Goal: Entertainment & Leisure: Browse casually

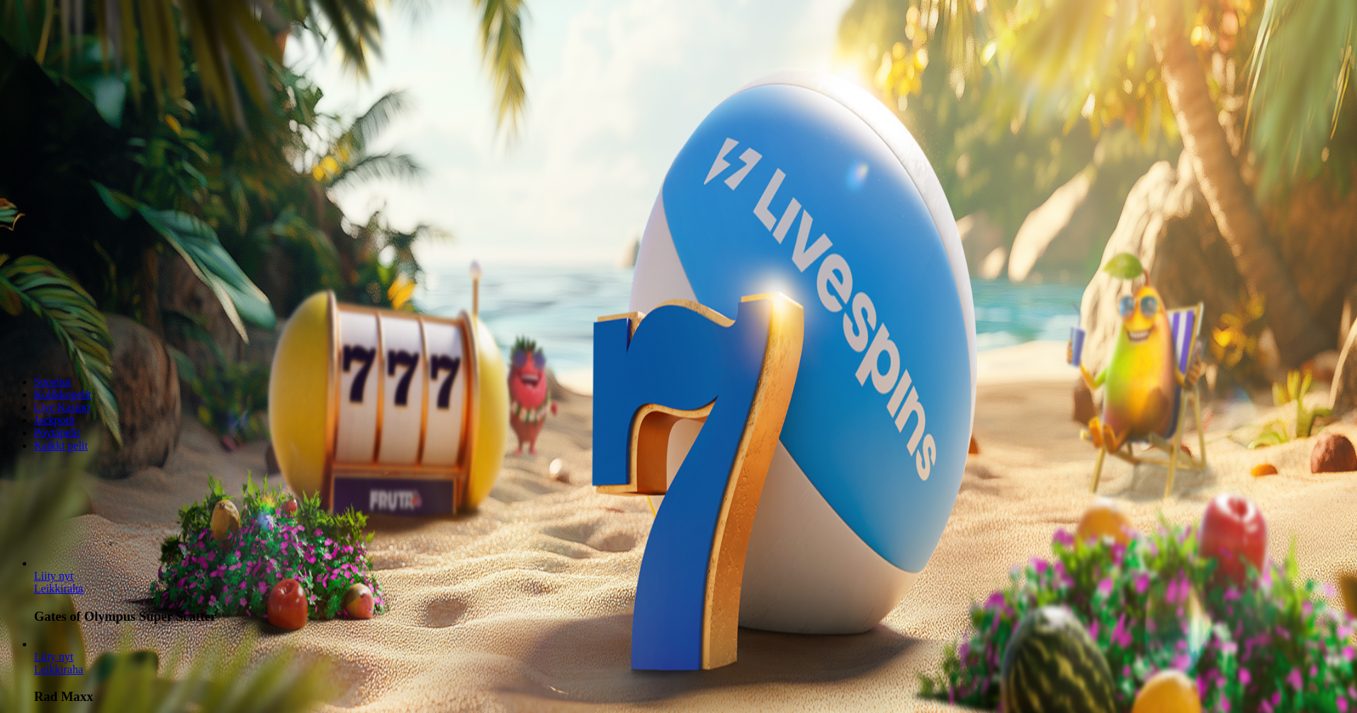
click at [78, 59] on button "Kirjaudu" at bounding box center [98, 51] width 46 height 15
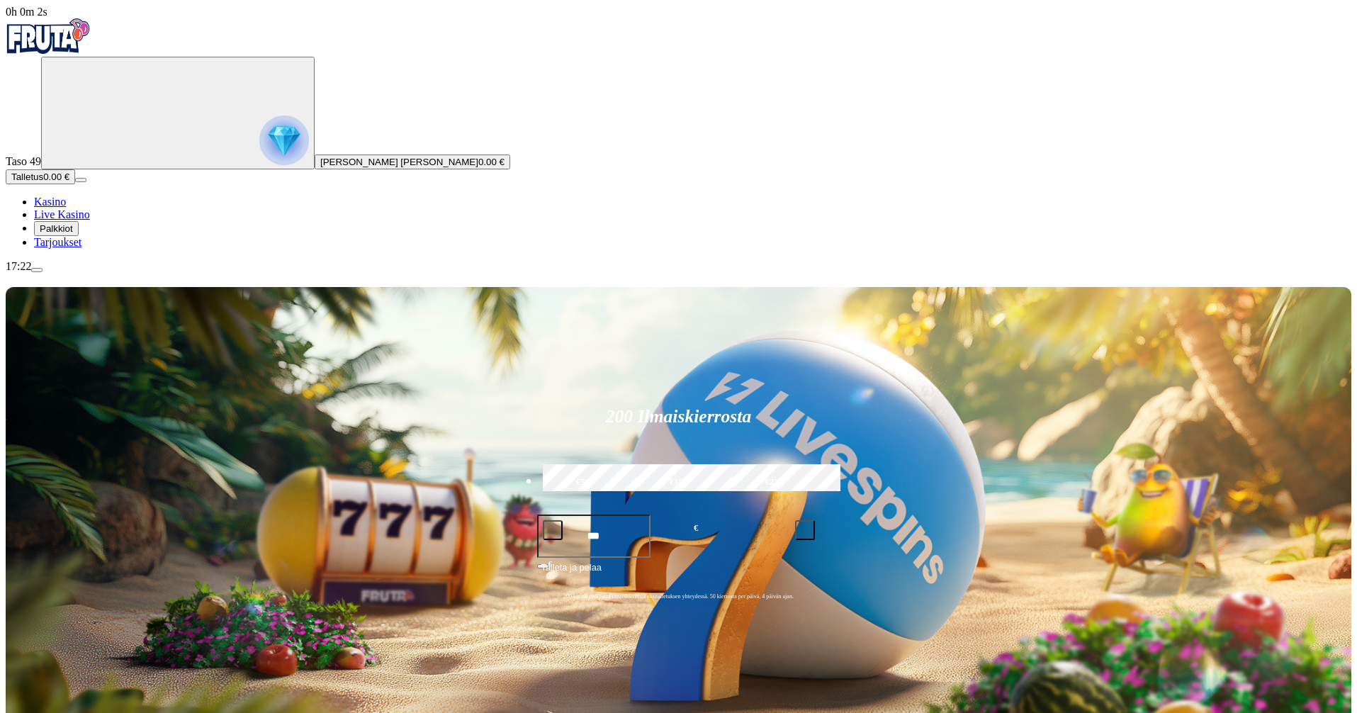
click at [73, 234] on span "Palkkiot" at bounding box center [56, 228] width 33 height 11
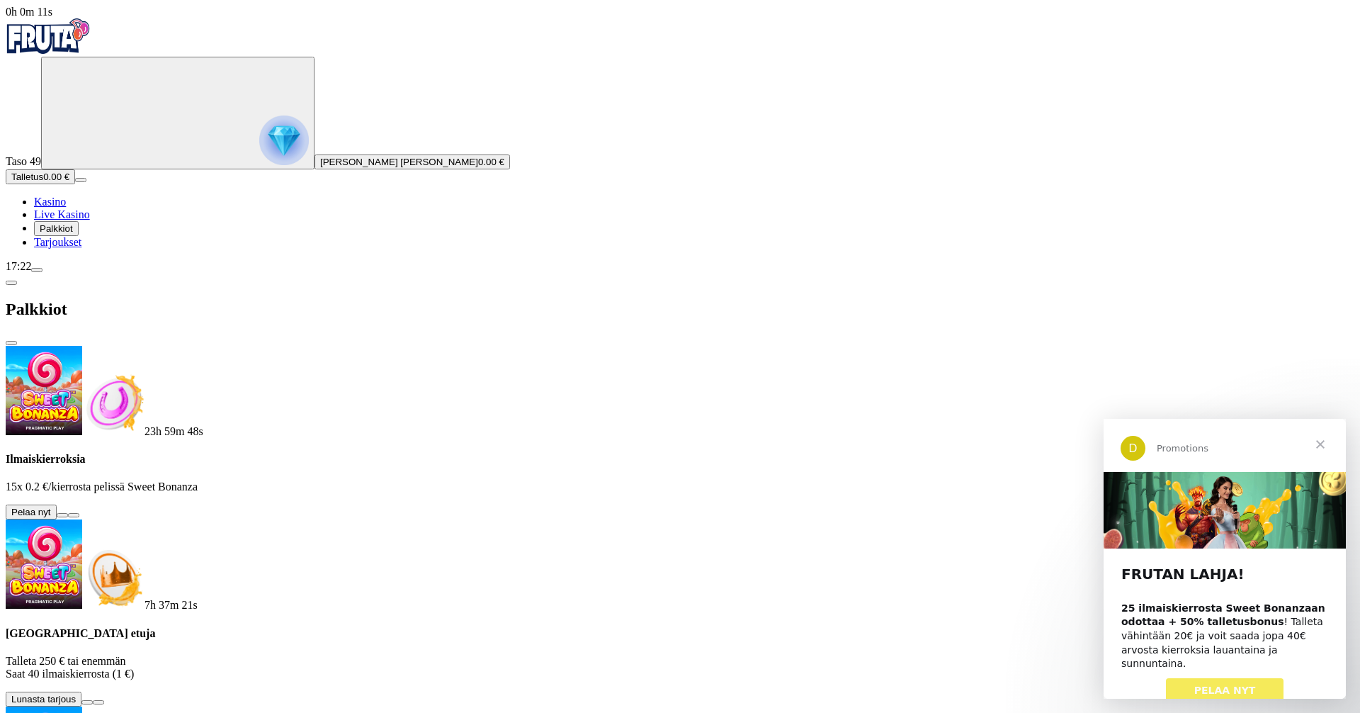
click at [1318, 441] on span "Sulje" at bounding box center [1320, 444] width 51 height 51
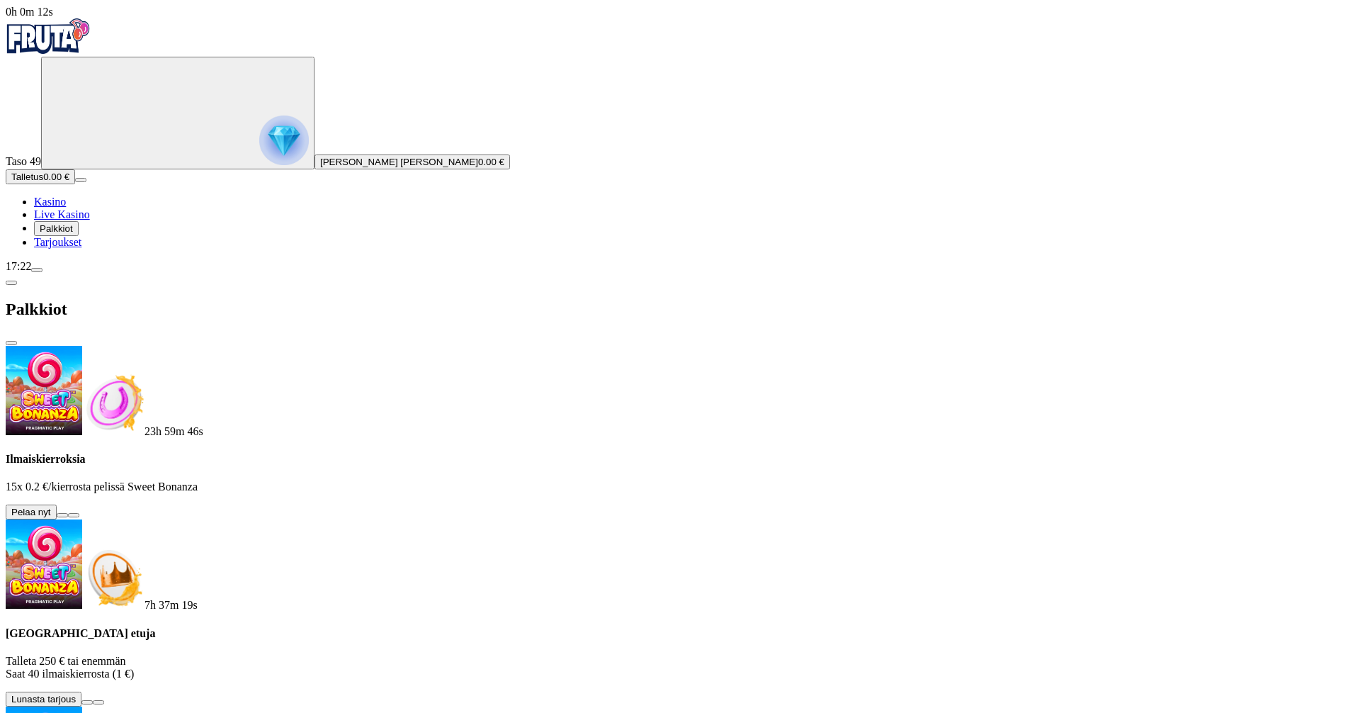
drag, startPoint x: 1360, startPoint y: 276, endPoint x: 1360, endPoint y: 329, distance: 53.8
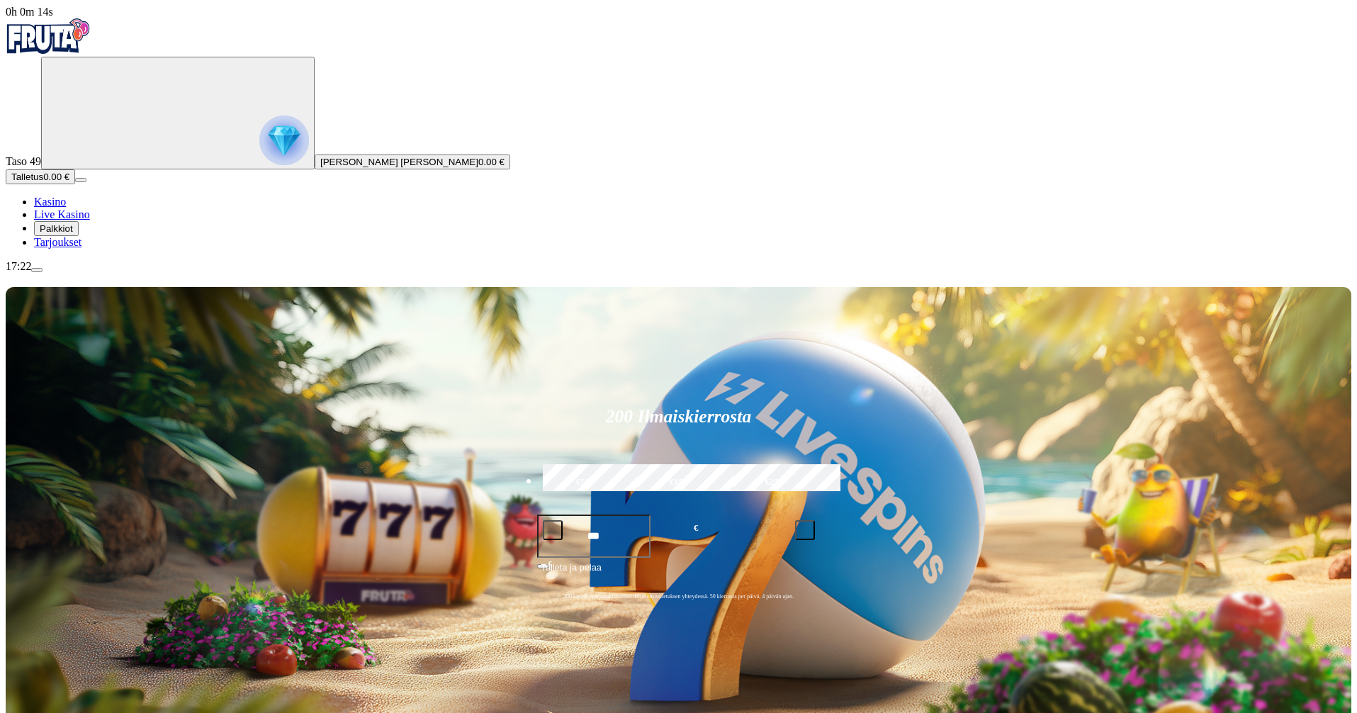
click at [73, 234] on span "Palkkiot" at bounding box center [56, 228] width 33 height 11
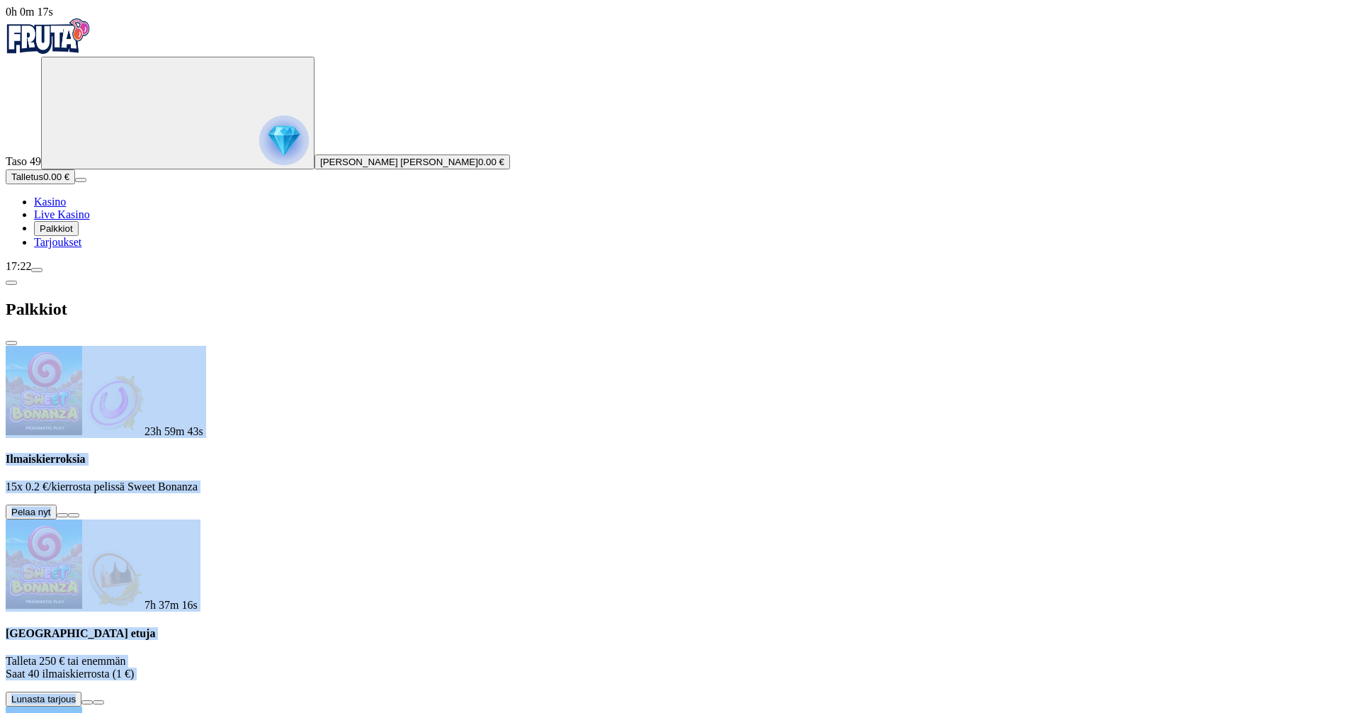
drag, startPoint x: 417, startPoint y: 149, endPoint x: 436, endPoint y: 271, distance: 123.9
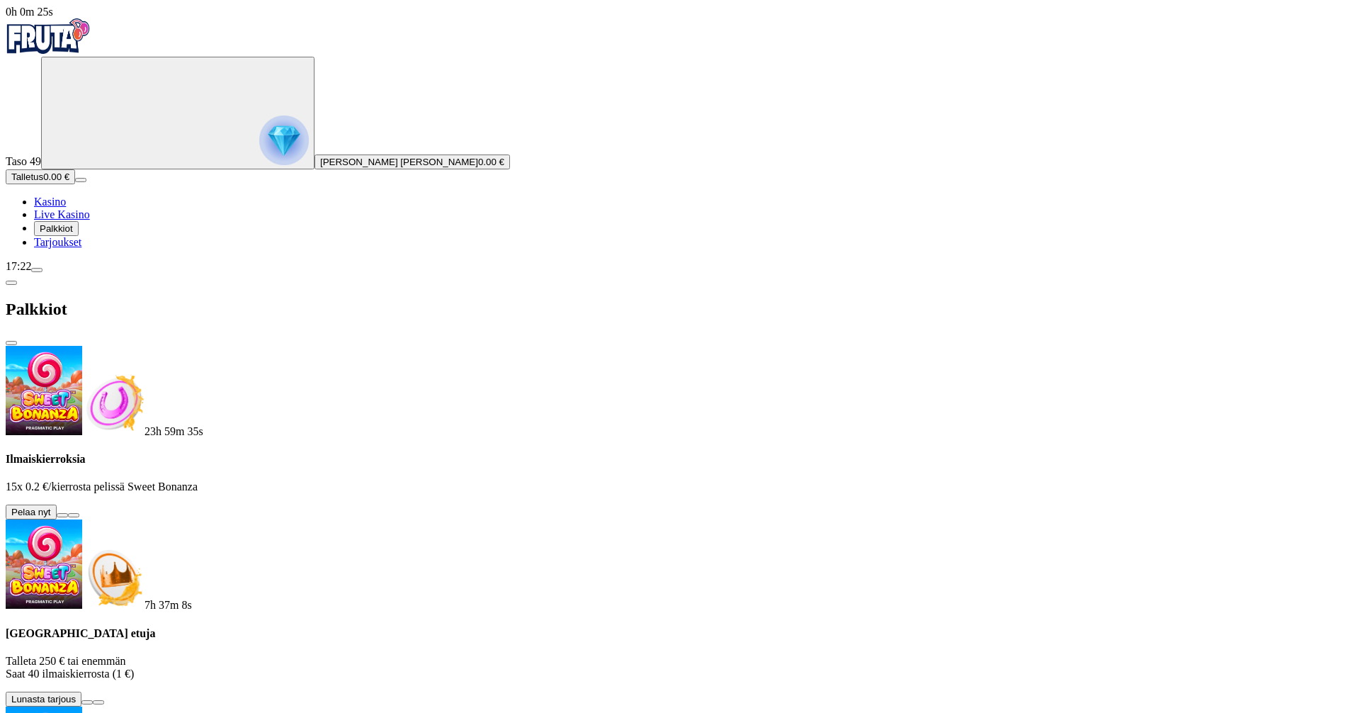
click at [9, 249] on div "Taso 49 [PERSON_NAME] [PERSON_NAME] 0.00 € Talletus 0.00 € Kasino Live Kasino P…" at bounding box center [680, 153] width 1349 height 192
click at [68, 513] on button at bounding box center [62, 515] width 11 height 4
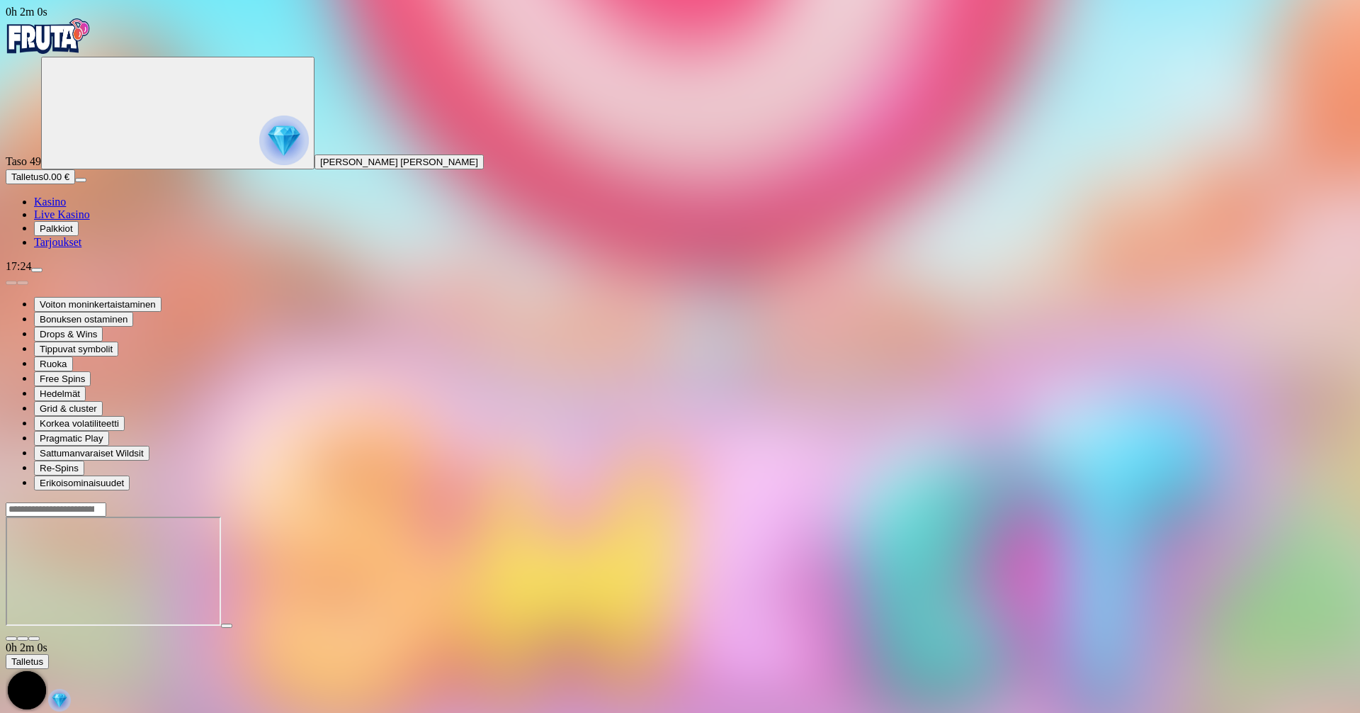
click at [63, 208] on span "Kasino" at bounding box center [50, 202] width 32 height 12
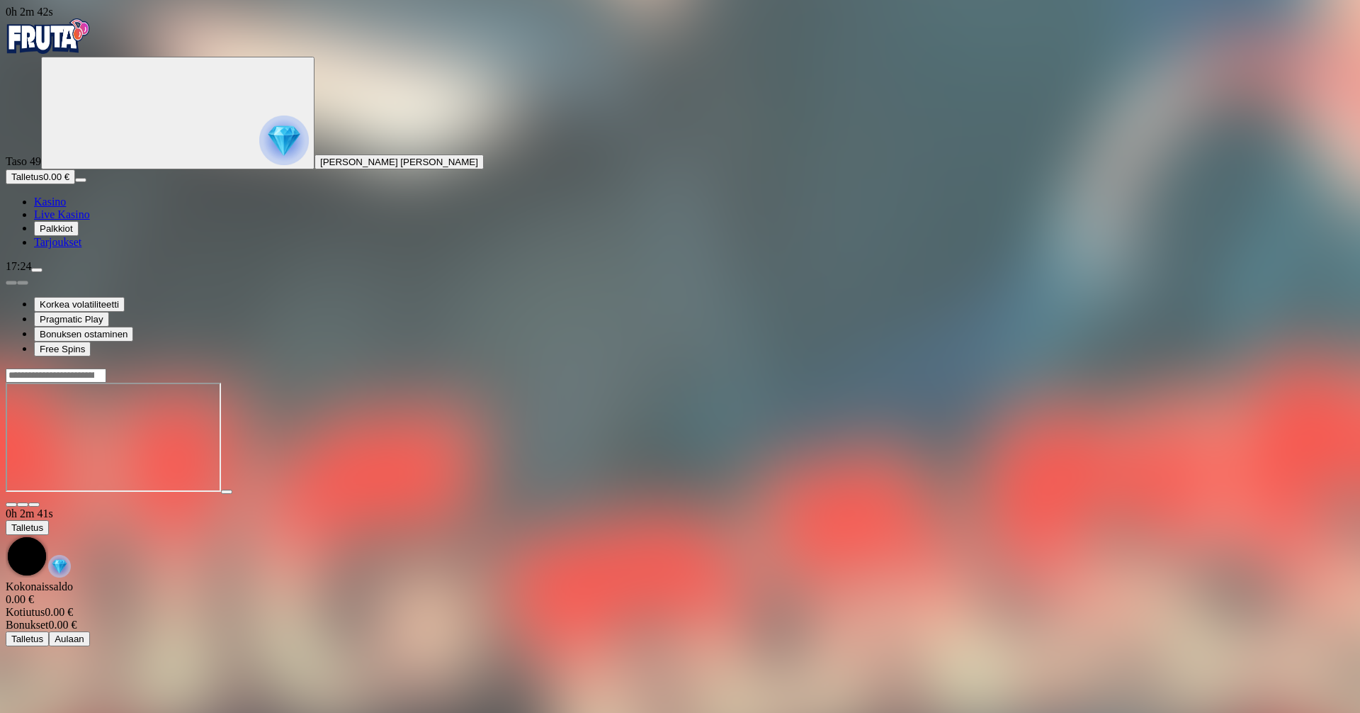
click at [66, 208] on span "Kasino" at bounding box center [50, 202] width 32 height 12
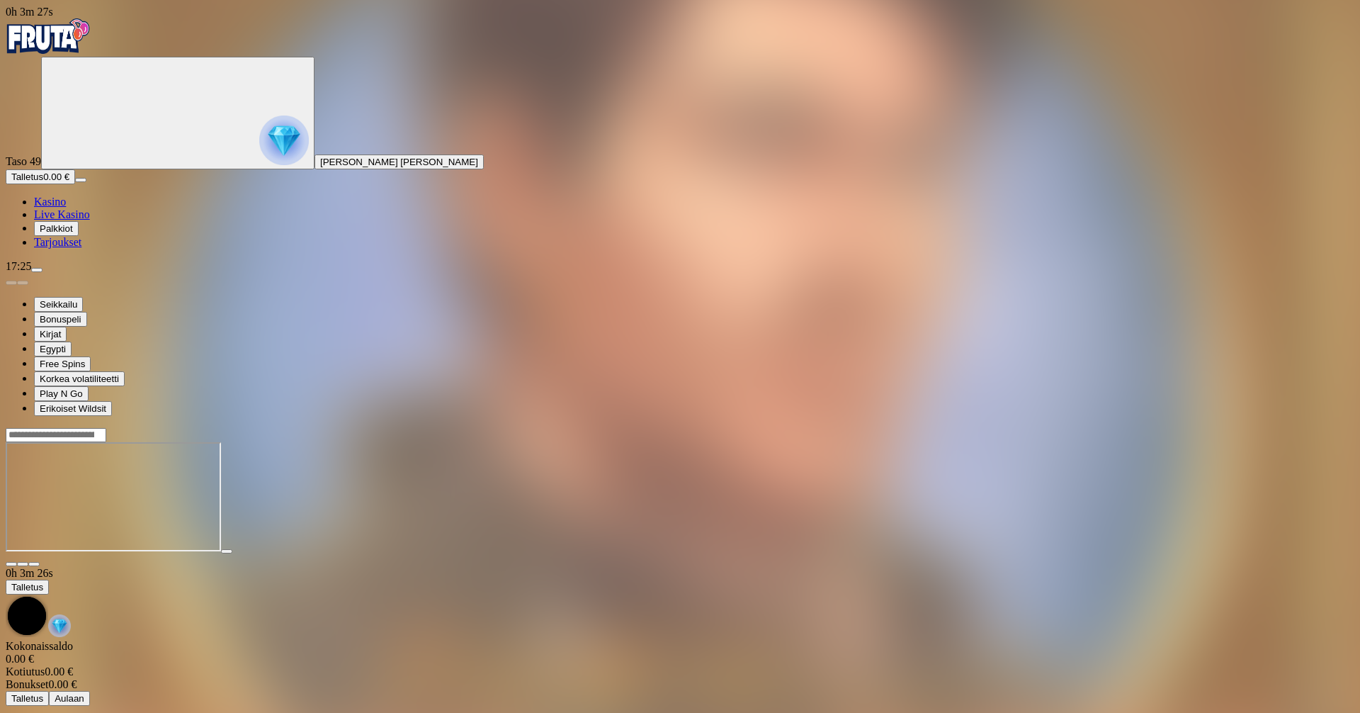
click at [37, 270] on span "menu icon" at bounding box center [37, 270] width 0 height 0
